Goal: Task Accomplishment & Management: Complete application form

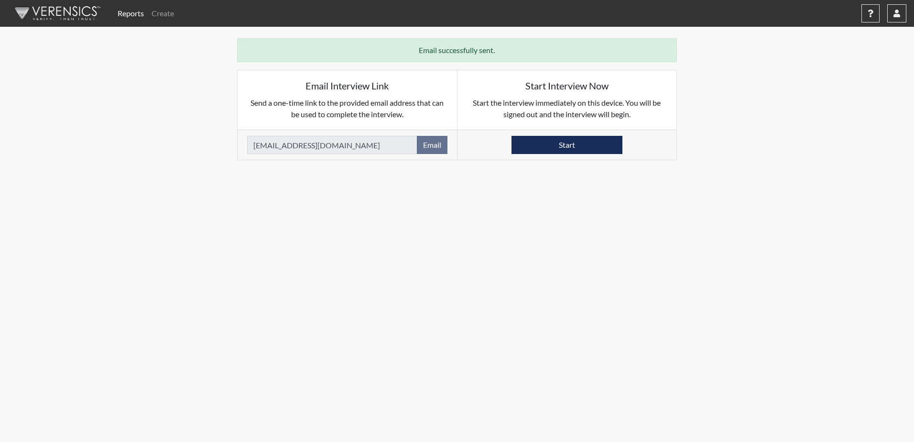
click at [63, 14] on img at bounding box center [56, 13] width 110 height 29
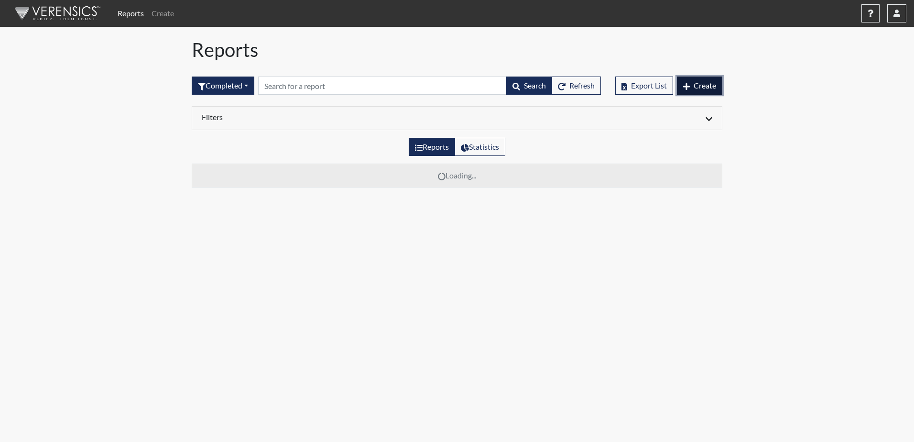
click at [699, 83] on span "Create" at bounding box center [704, 85] width 22 height 9
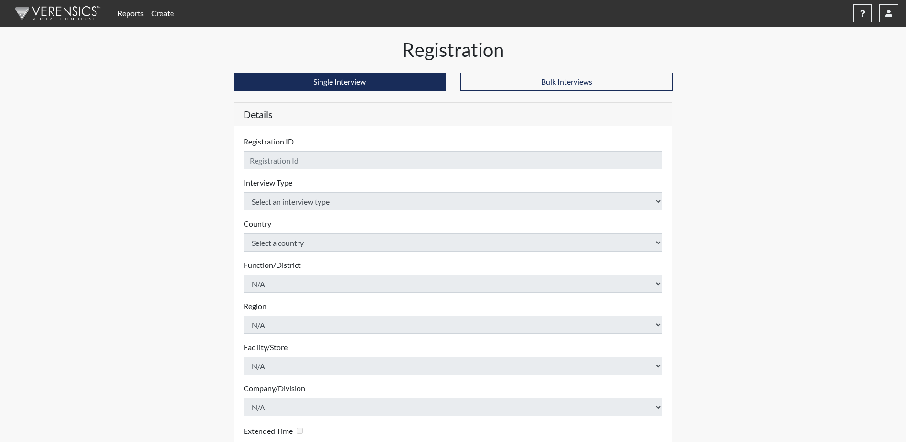
checkbox input "true"
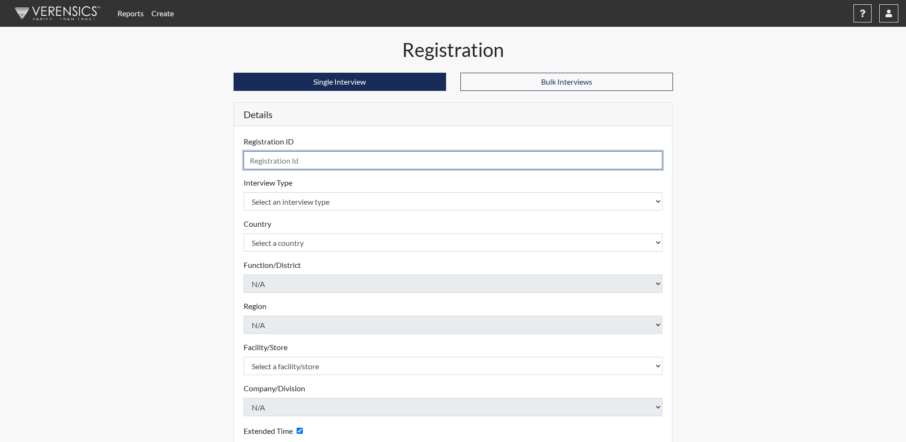
click at [312, 161] on input "text" at bounding box center [454, 160] width 420 height 18
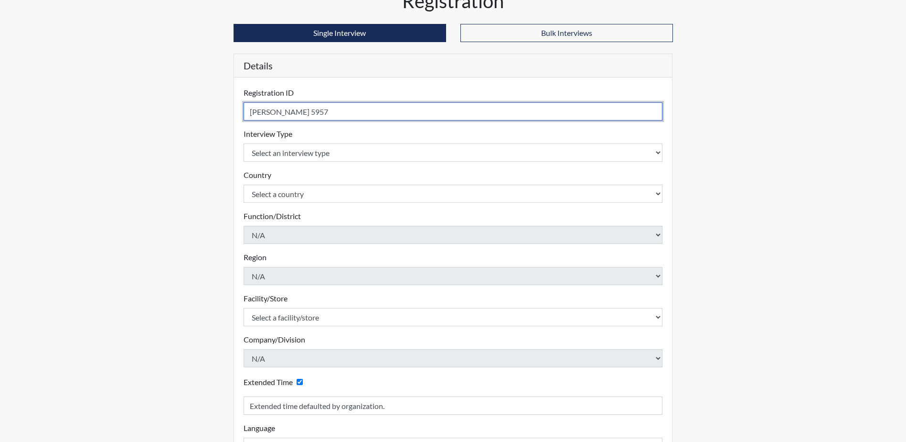
scroll to position [96, 0]
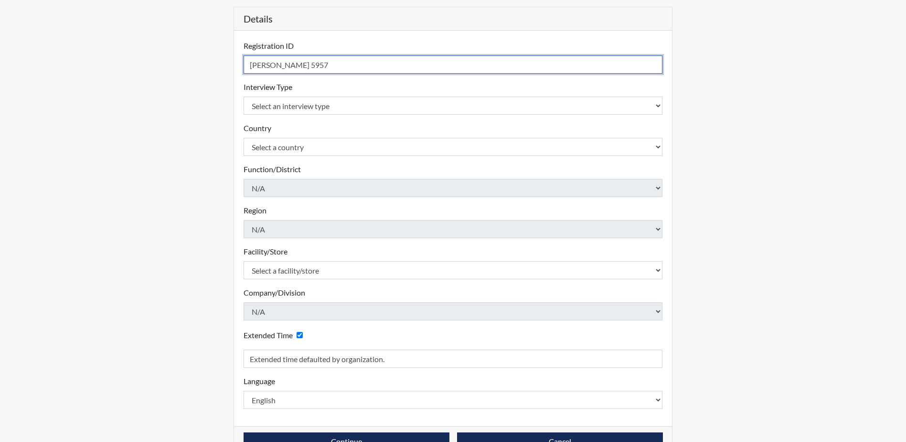
type input "[PERSON_NAME] 5957"
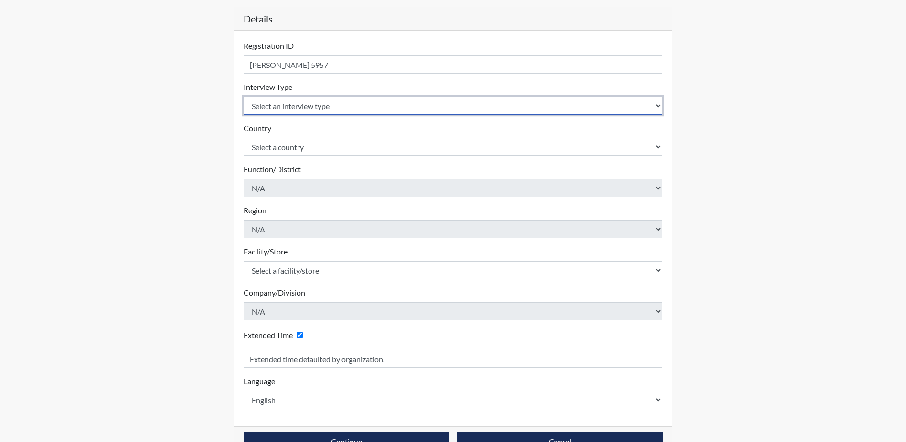
click at [323, 110] on select "Select an interview type Corrections Pre-Employment" at bounding box center [454, 106] width 420 height 18
select select "ff733e93-e1bf-11ea-9c9f-0eff0cf7eb8f"
click at [244, 97] on select "Select an interview type Corrections Pre-Employment" at bounding box center [454, 106] width 420 height 18
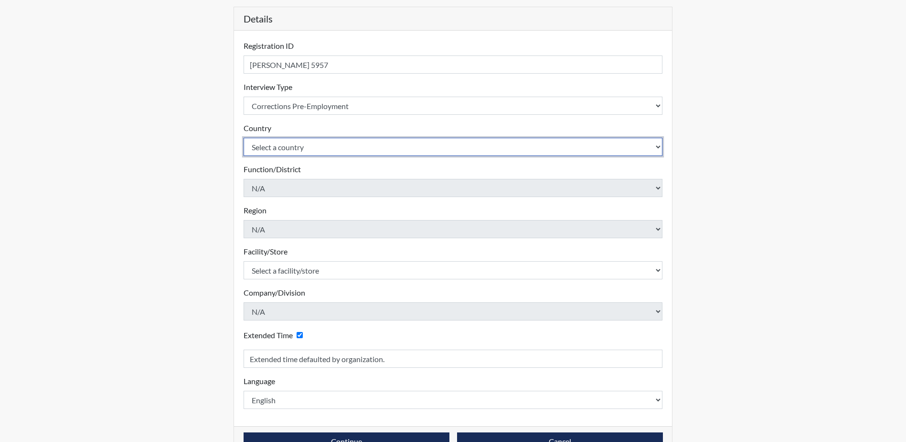
click at [323, 148] on select "Select a country [GEOGRAPHIC_DATA] [GEOGRAPHIC_DATA]" at bounding box center [454, 147] width 420 height 18
select select "united-states-of-[GEOGRAPHIC_DATA]"
click at [244, 138] on select "Select a country [GEOGRAPHIC_DATA] [GEOGRAPHIC_DATA]" at bounding box center [454, 147] width 420 height 18
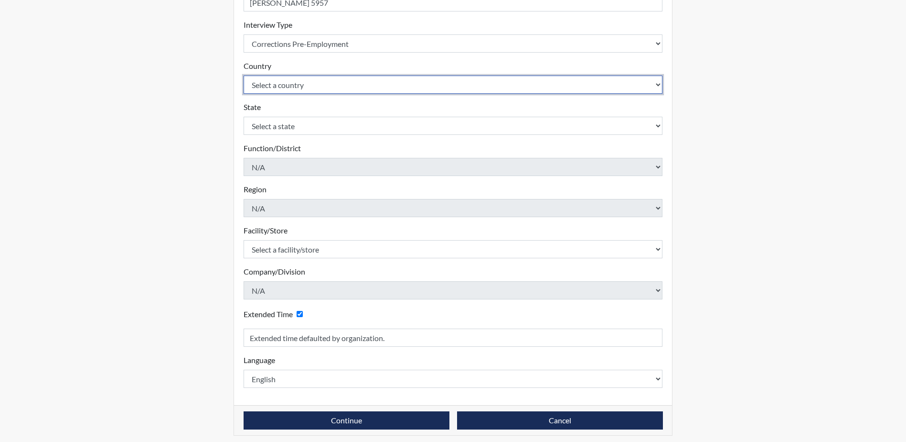
scroll to position [163, 0]
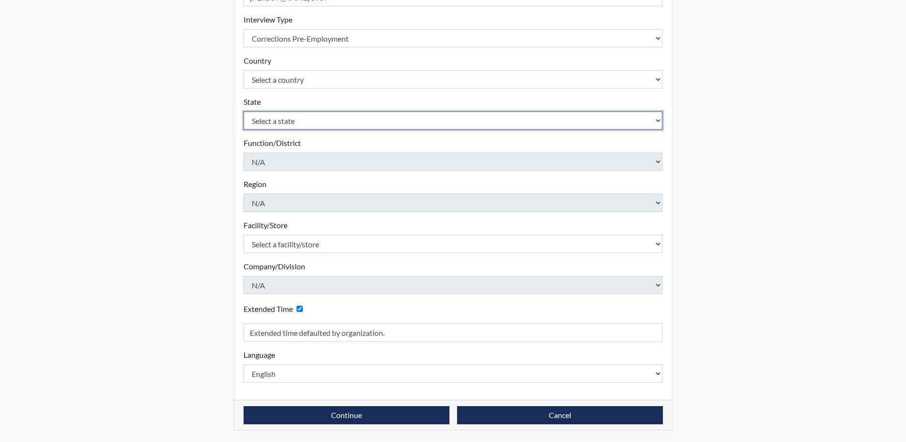
click at [345, 121] on select "Select a state [US_STATE] [US_STATE] [US_STATE] [US_STATE] [US_STATE] [US_STATE…" at bounding box center [454, 120] width 420 height 18
select select "SC"
click at [244, 111] on select "Select a state [US_STATE] [US_STATE] [US_STATE] [US_STATE] [US_STATE] [US_STATE…" at bounding box center [454, 120] width 420 height 18
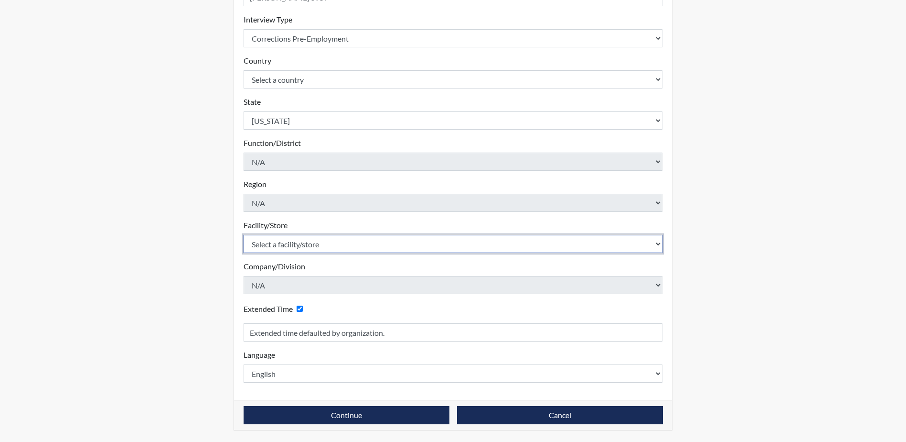
click at [446, 247] on select "Select a facility/store [GEOGRAPHIC_DATA] CI Broad River CI [PERSON_NAME] CI Di…" at bounding box center [454, 244] width 420 height 18
select select "92ad0360-1836-4cb8-81e0-cb81fd501e4f"
click at [244, 235] on select "Select a facility/store [GEOGRAPHIC_DATA] CI Broad River CI [PERSON_NAME] CI Di…" at bounding box center [454, 244] width 420 height 18
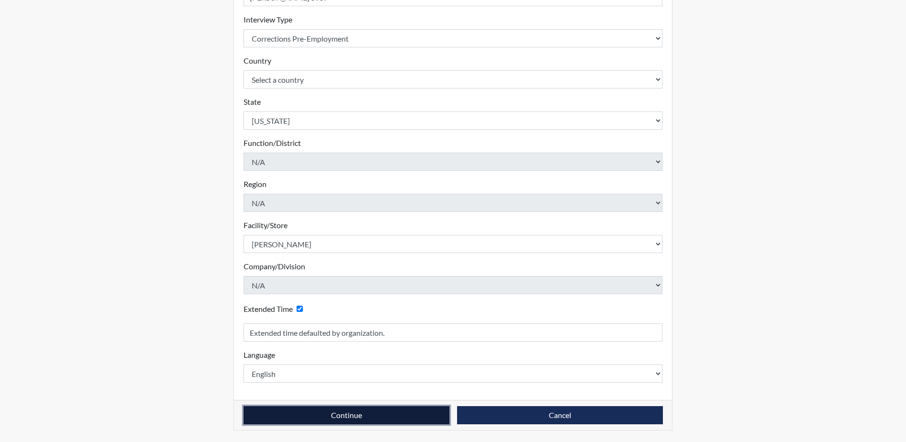
click at [385, 418] on button "Continue" at bounding box center [347, 415] width 206 height 18
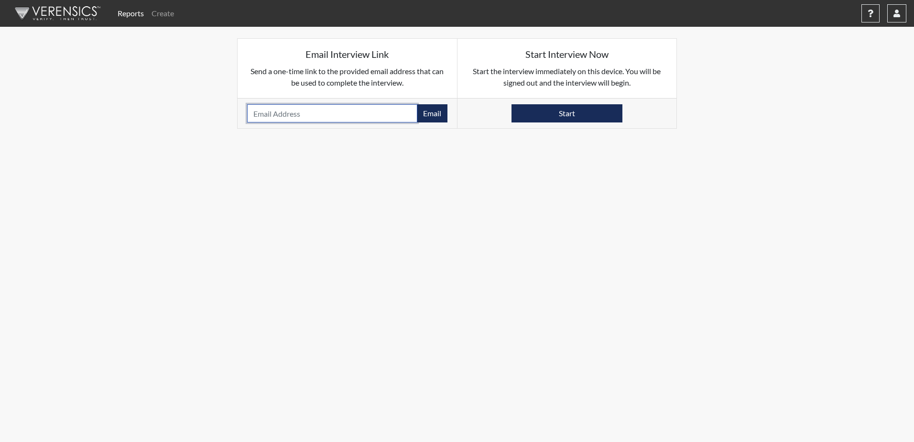
click at [358, 116] on input "email" at bounding box center [332, 113] width 170 height 18
type input "[EMAIL_ADDRESS][DOMAIN_NAME]"
click at [429, 116] on button "Email" at bounding box center [432, 113] width 31 height 18
